Goal: Task Accomplishment & Management: Use online tool/utility

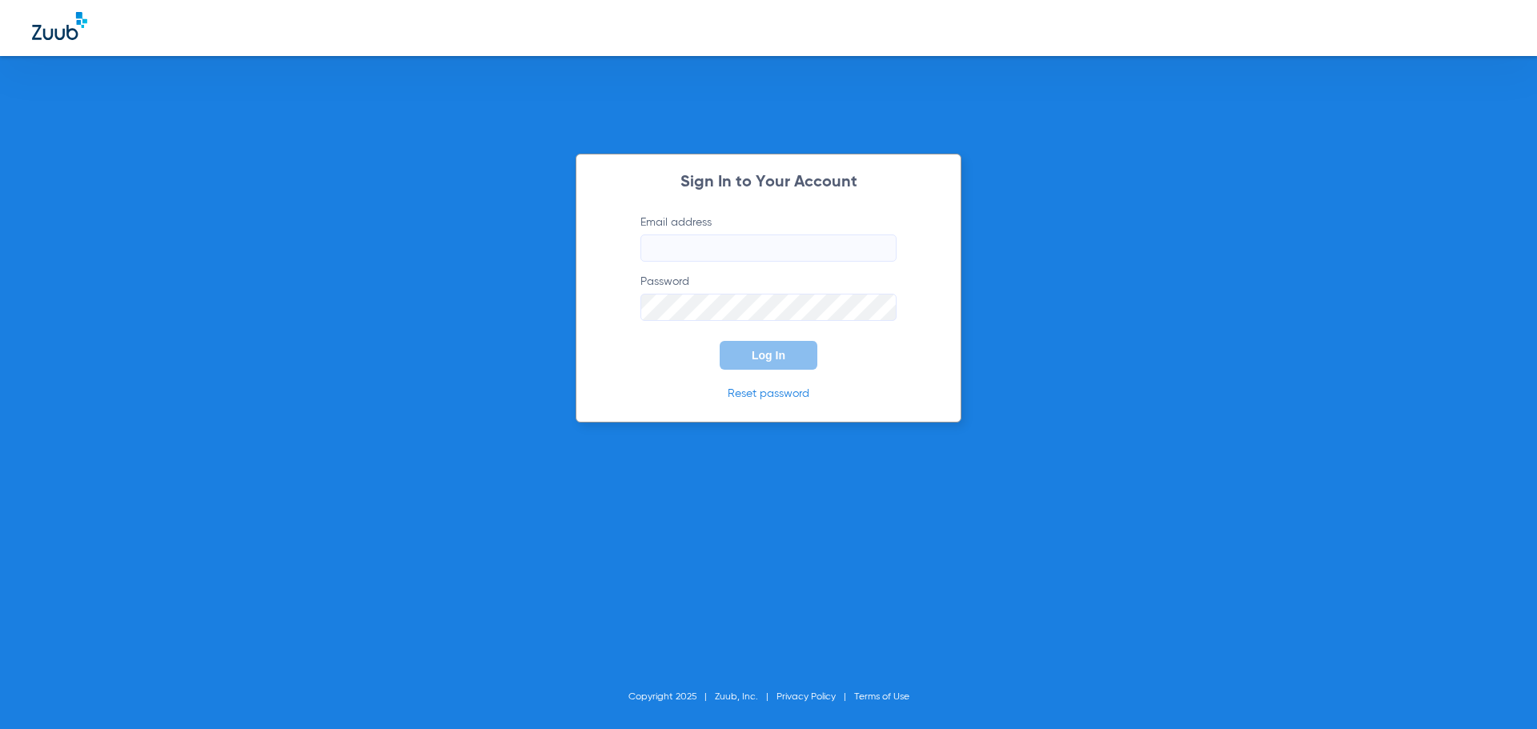
click at [767, 255] on input "Email address" at bounding box center [768, 248] width 256 height 27
type input "[EMAIL_ADDRESS][DOMAIN_NAME]"
click at [720, 341] on button "Log In" at bounding box center [769, 355] width 98 height 29
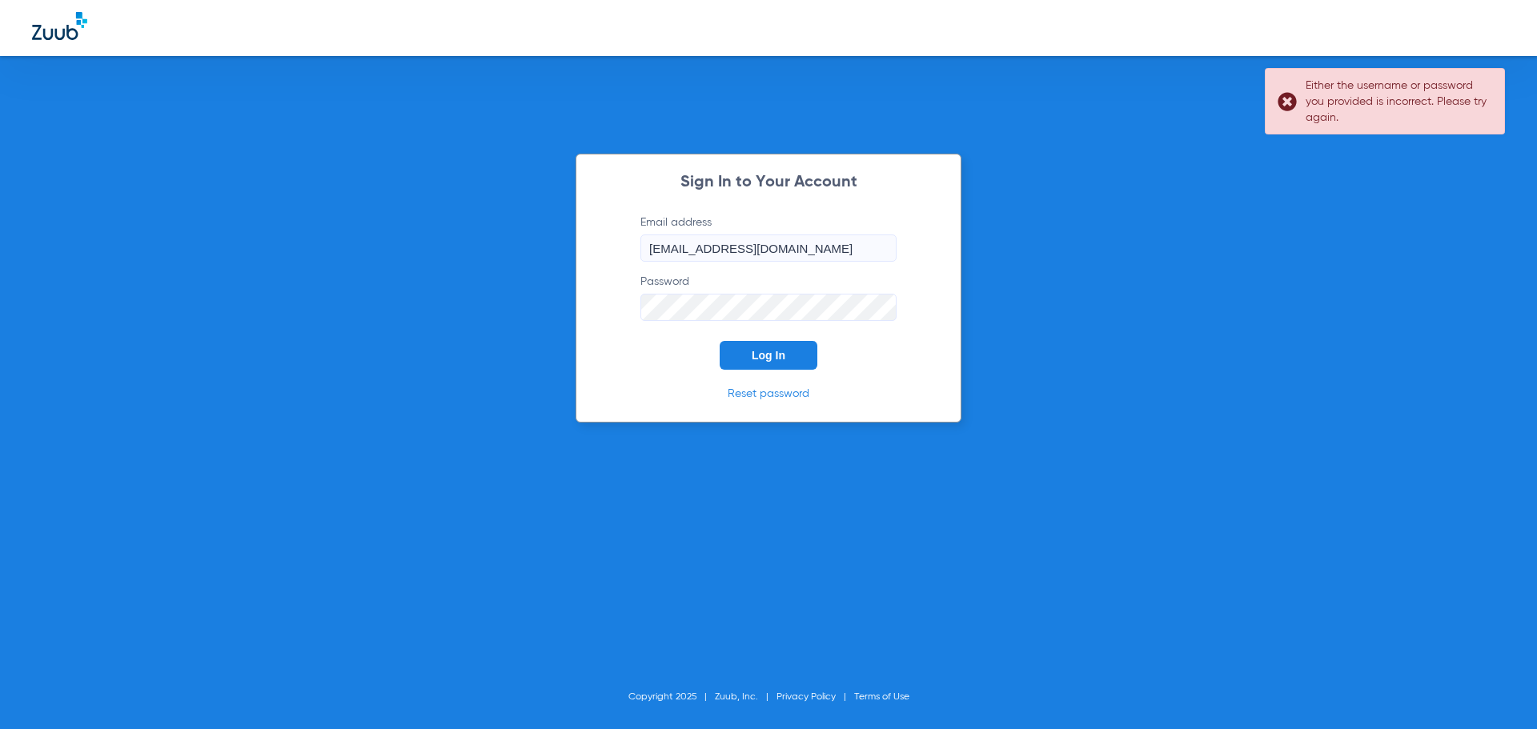
click at [563, 306] on div "Sign In to Your Account Email address [EMAIL_ADDRESS][DOMAIN_NAME] Password Log…" at bounding box center [768, 364] width 1537 height 729
click at [720, 341] on button "Log In" at bounding box center [769, 355] width 98 height 29
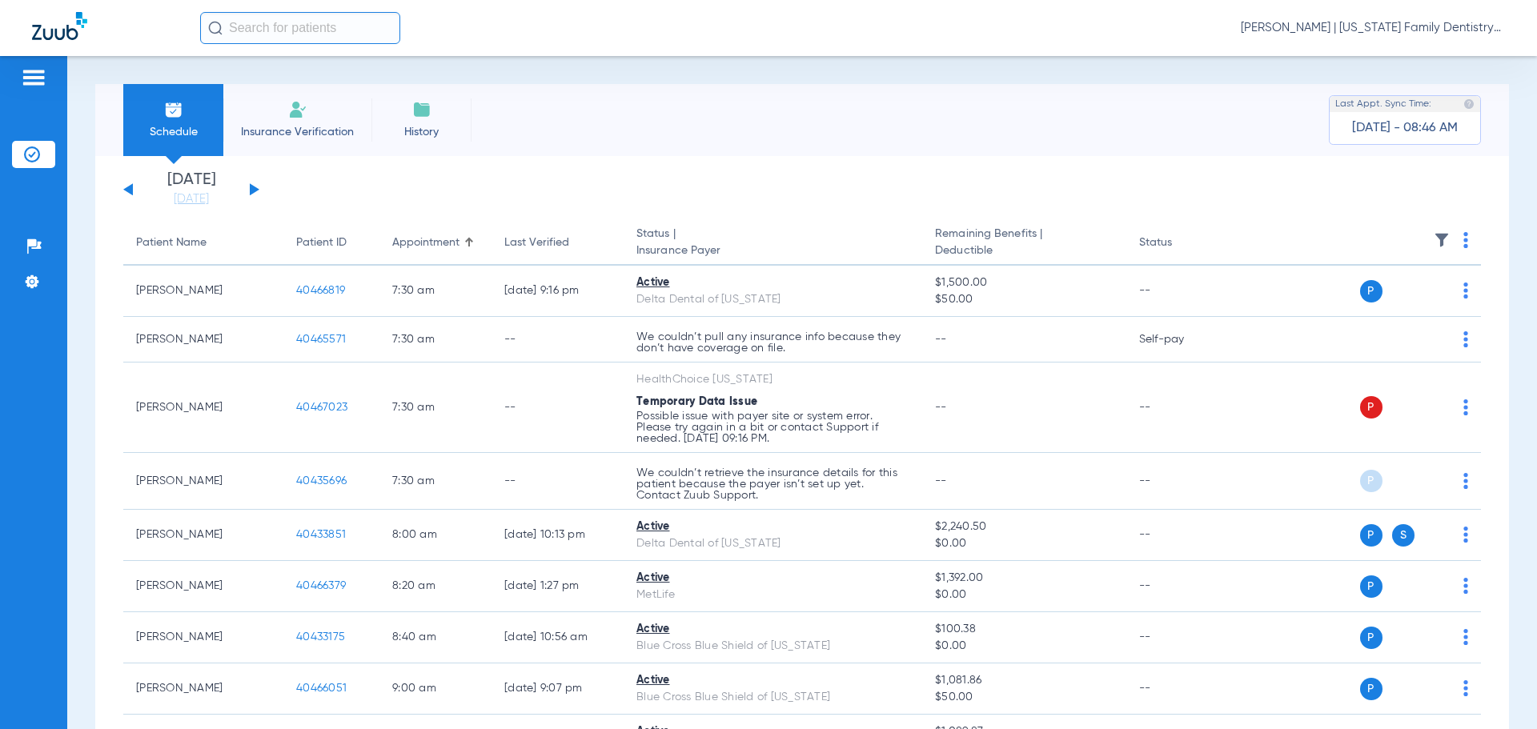
click at [251, 193] on button at bounding box center [255, 189] width 10 height 12
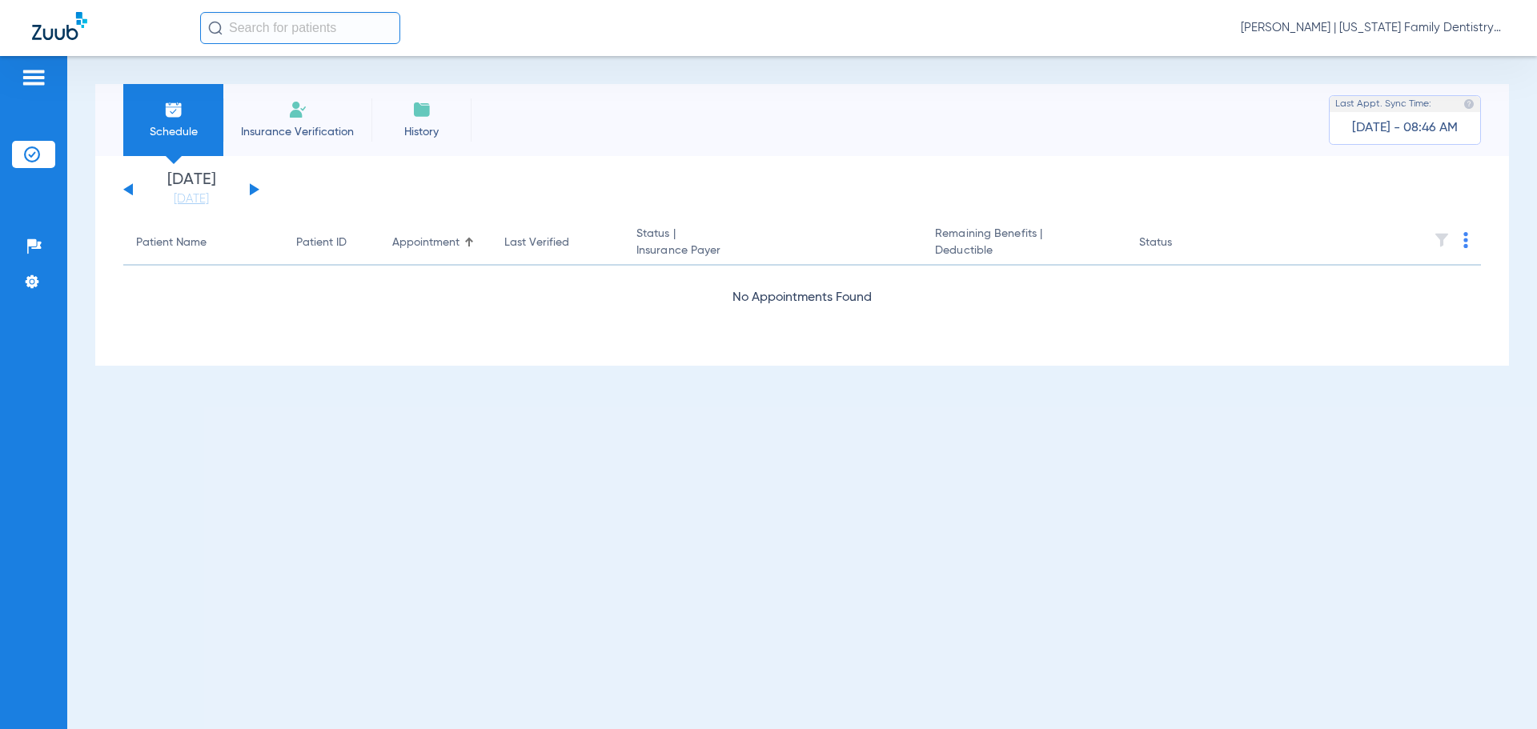
click at [251, 193] on button at bounding box center [255, 189] width 10 height 12
click at [259, 196] on app-single-date-navigator "[DATE] [DATE] [DATE] [DATE] [DATE] [DATE] [DATE] [DATE] [DATE] [DATE] [DATE] [D…" at bounding box center [802, 189] width 1358 height 35
click at [254, 195] on div "[DATE] [DATE] [DATE] [DATE] [DATE] [DATE] [DATE] [DATE] [DATE] [DATE] [DATE] [D…" at bounding box center [191, 189] width 136 height 35
click at [255, 189] on button at bounding box center [255, 189] width 10 height 12
click at [255, 188] on button at bounding box center [255, 189] width 10 height 12
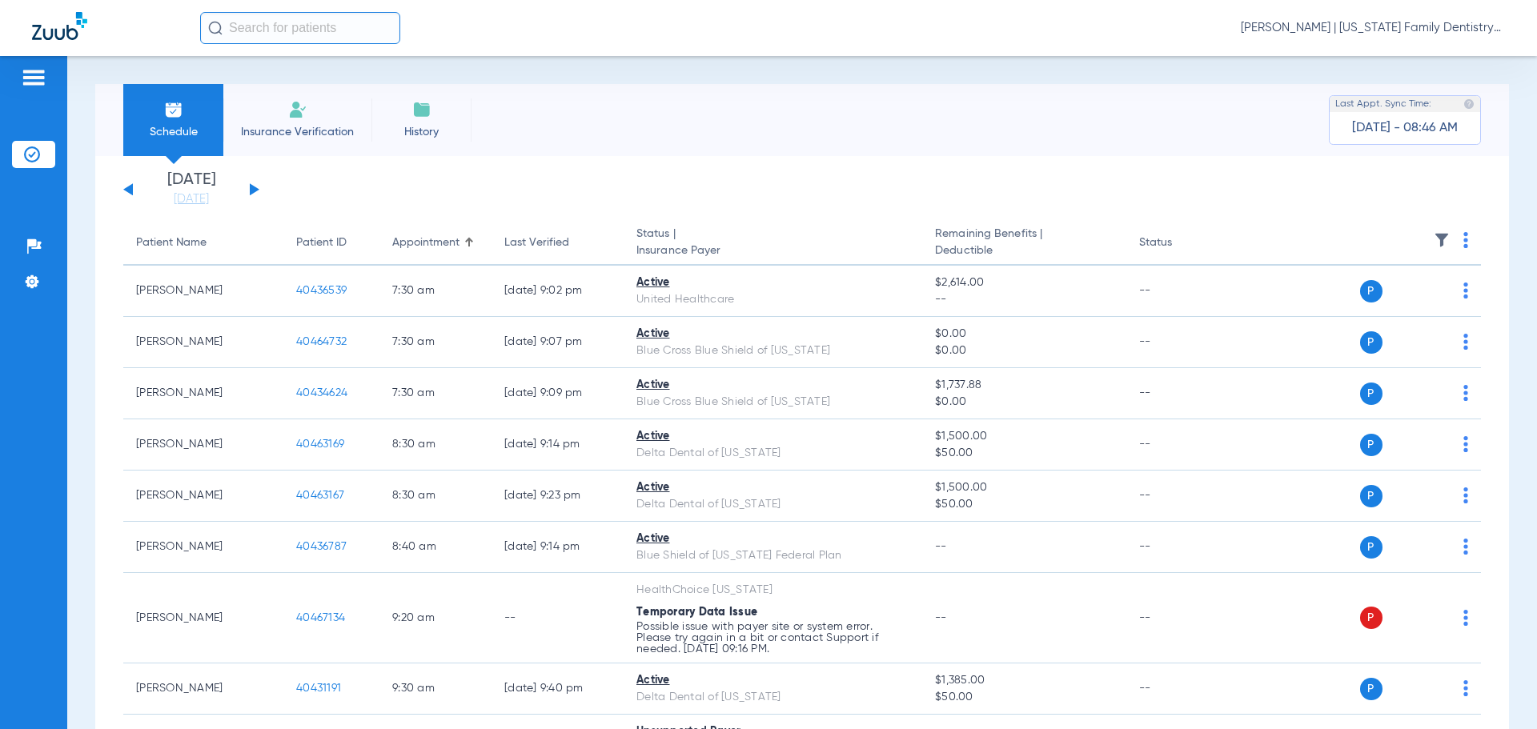
click at [255, 188] on button at bounding box center [255, 189] width 10 height 12
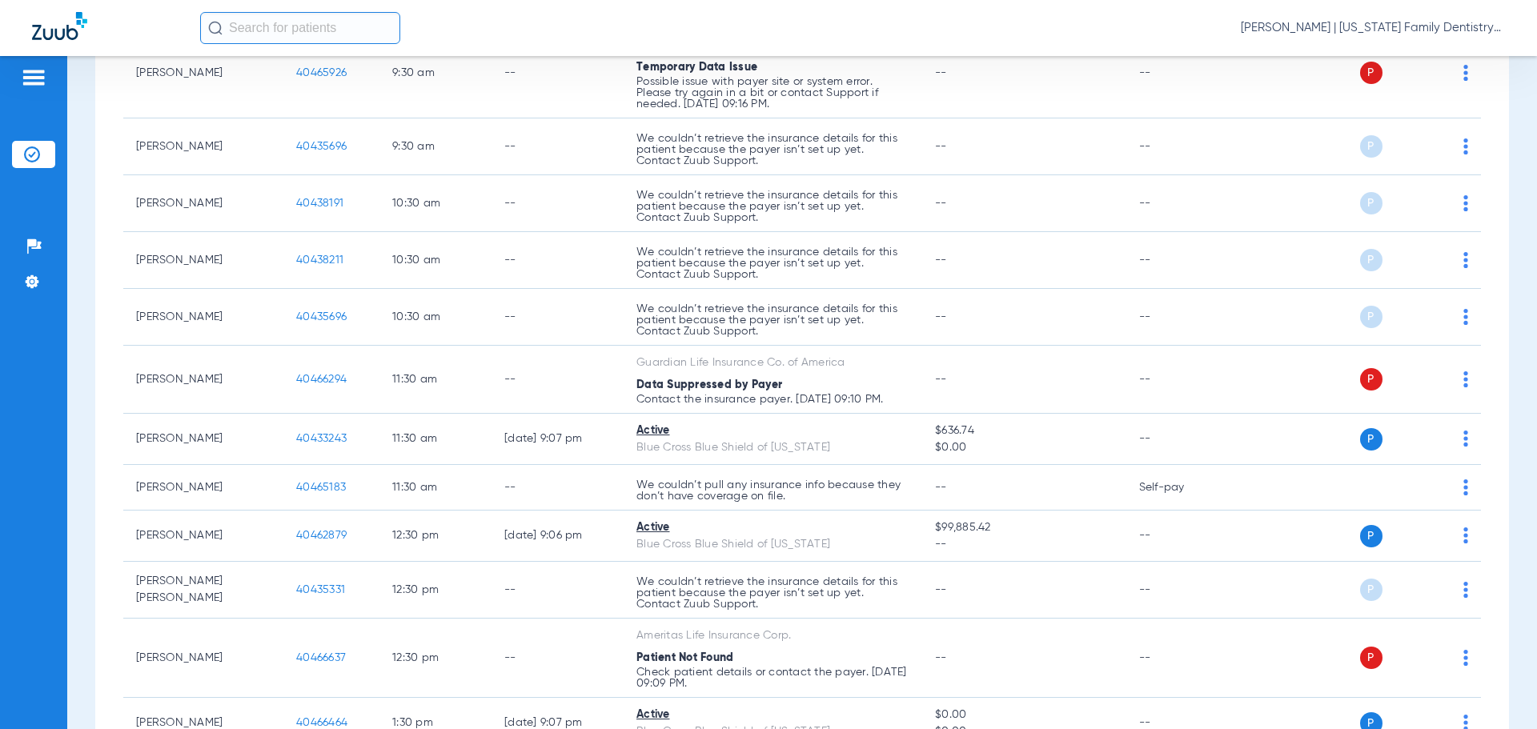
scroll to position [720, 0]
